Goal: Transaction & Acquisition: Purchase product/service

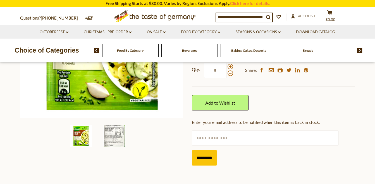
scroll to position [133, 0]
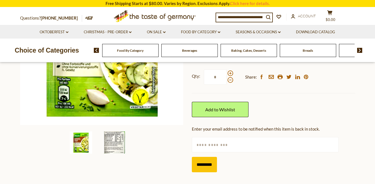
click at [117, 141] on img at bounding box center [114, 142] width 22 height 22
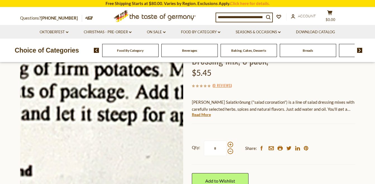
scroll to position [62, 0]
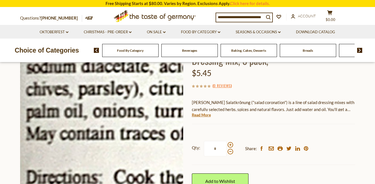
click at [28, 139] on img at bounding box center [101, 114] width 163 height 163
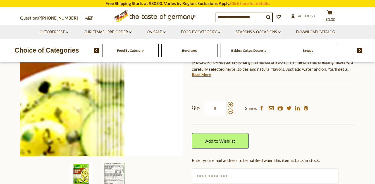
scroll to position [103, 0]
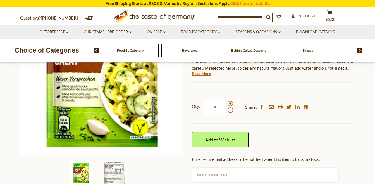
drag, startPoint x: 171, startPoint y: 122, endPoint x: 356, endPoint y: 94, distance: 187.5
click at [356, 94] on div "Home Seasons & Occasions [DATE][PERSON_NAME] [PERSON_NAME] "Salatkroenung" Germ…" at bounding box center [188, 89] width 344 height 233
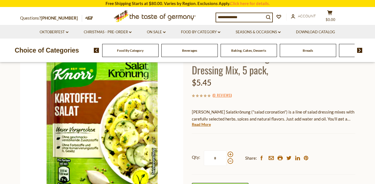
scroll to position [50, 0]
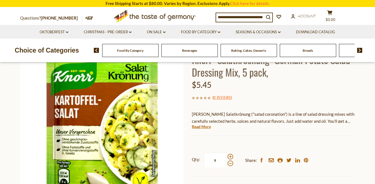
click at [299, 96] on div "( 0 Reviews )" at bounding box center [273, 97] width 163 height 7
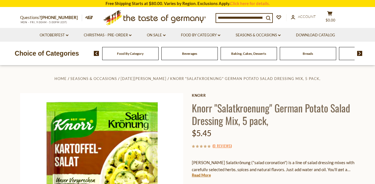
scroll to position [0, 0]
